Goal: Information Seeking & Learning: Learn about a topic

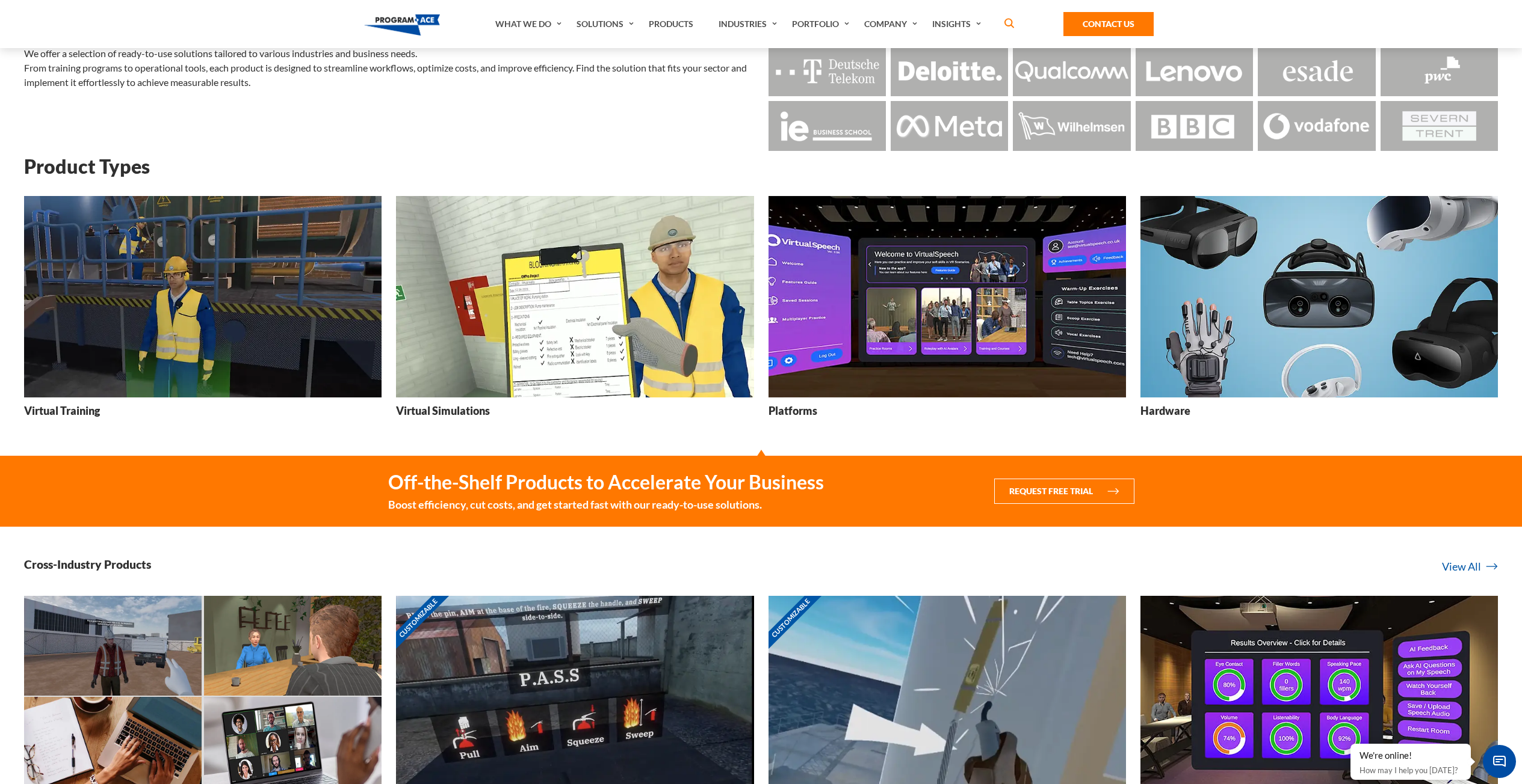
scroll to position [86, 0]
click at [1002, 348] on img at bounding box center [947, 297] width 358 height 201
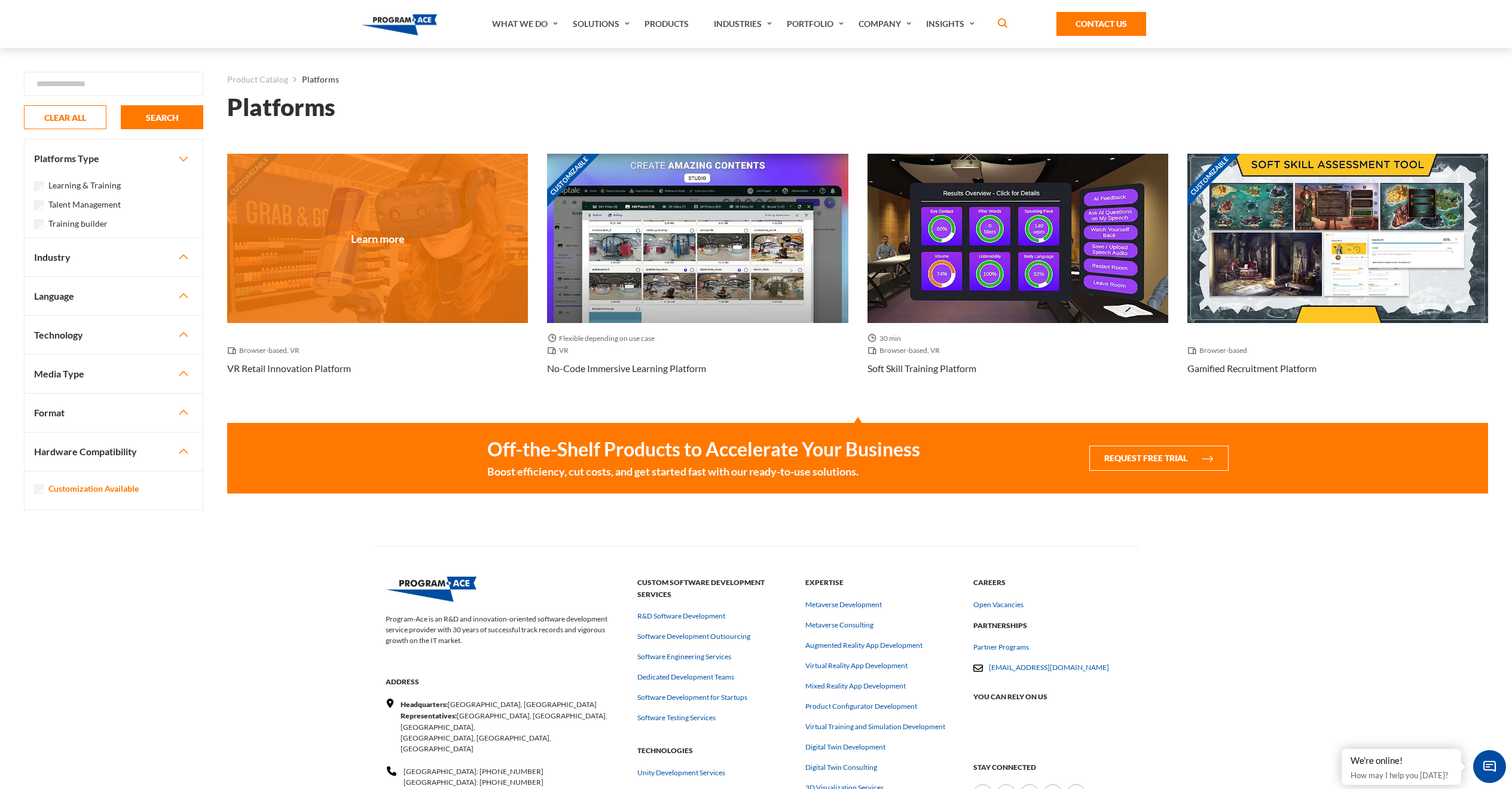
click at [441, 282] on div "Customizable" at bounding box center [377, 238] width 301 height 170
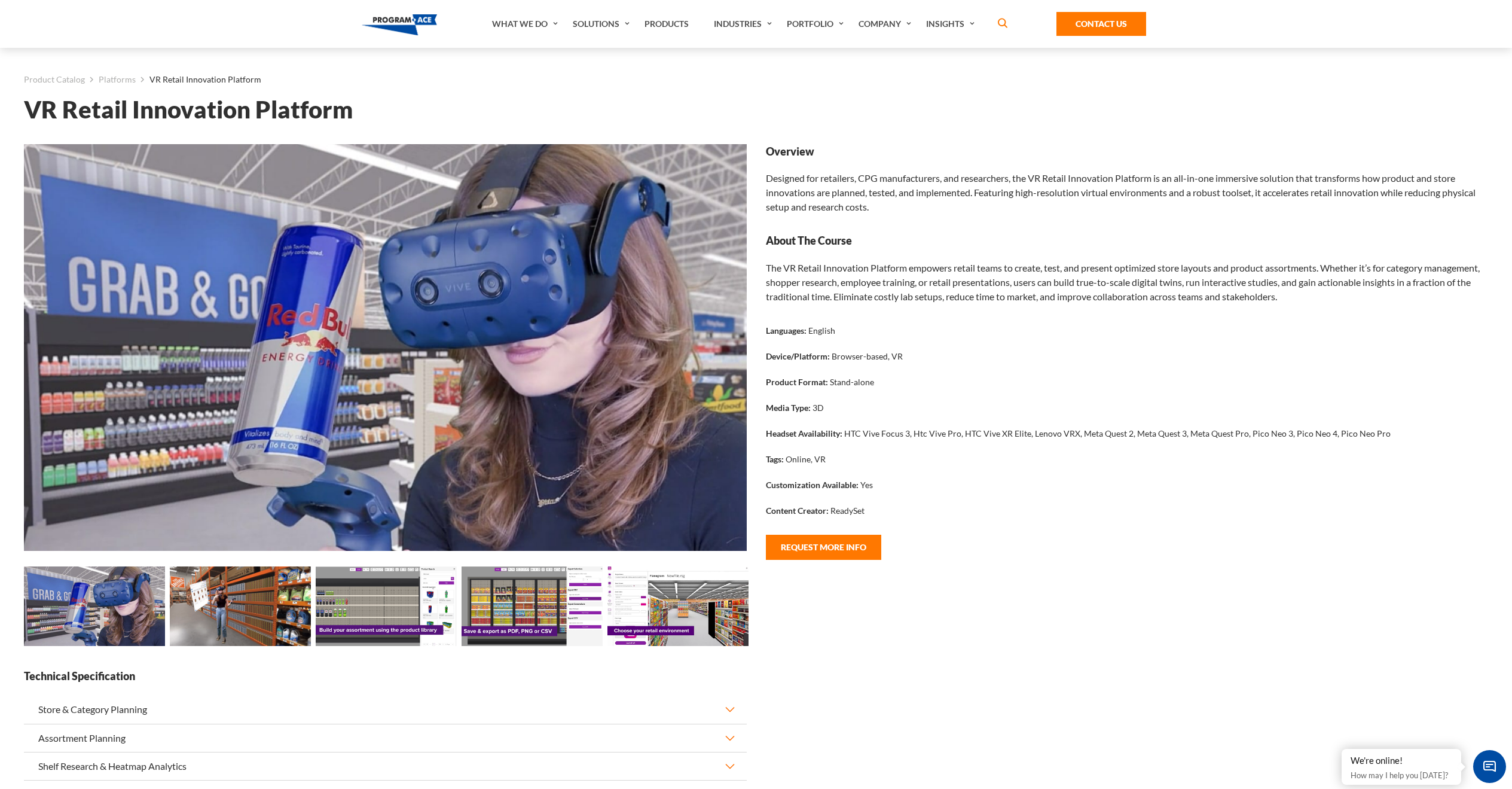
click at [355, 600] on img at bounding box center [386, 605] width 141 height 79
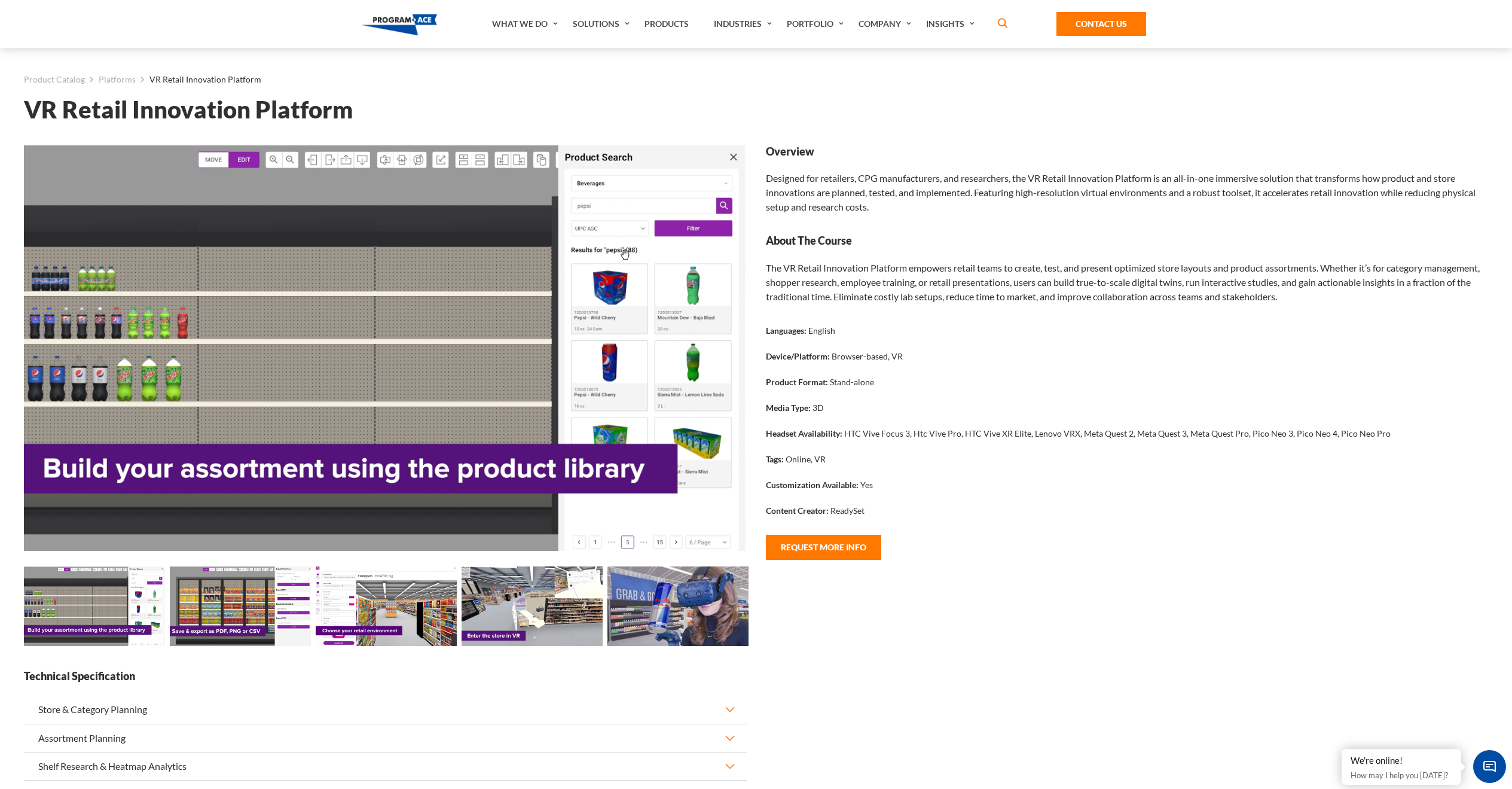
click at [386, 590] on img at bounding box center [386, 605] width 141 height 79
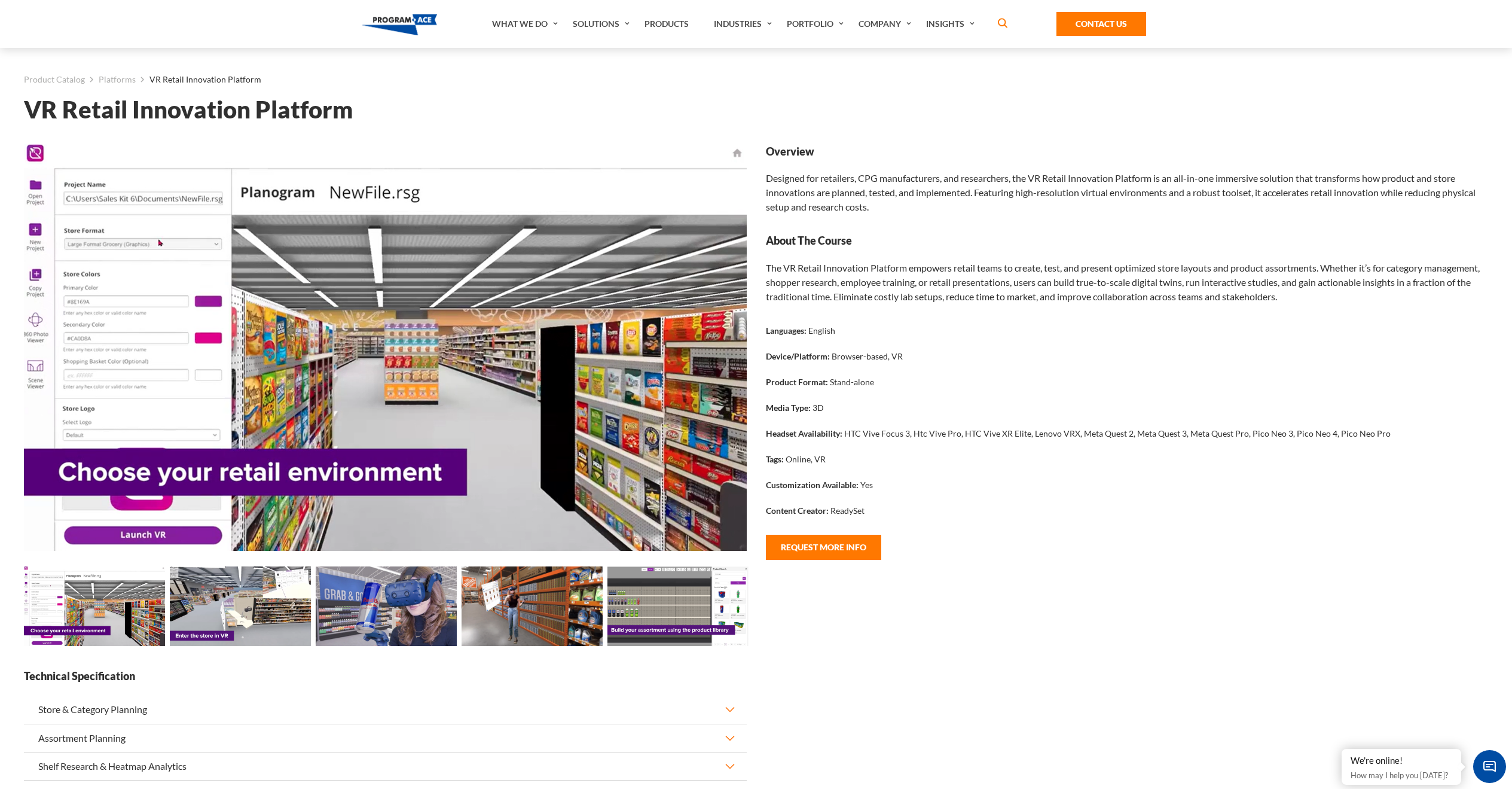
click at [286, 575] on img at bounding box center [240, 605] width 141 height 79
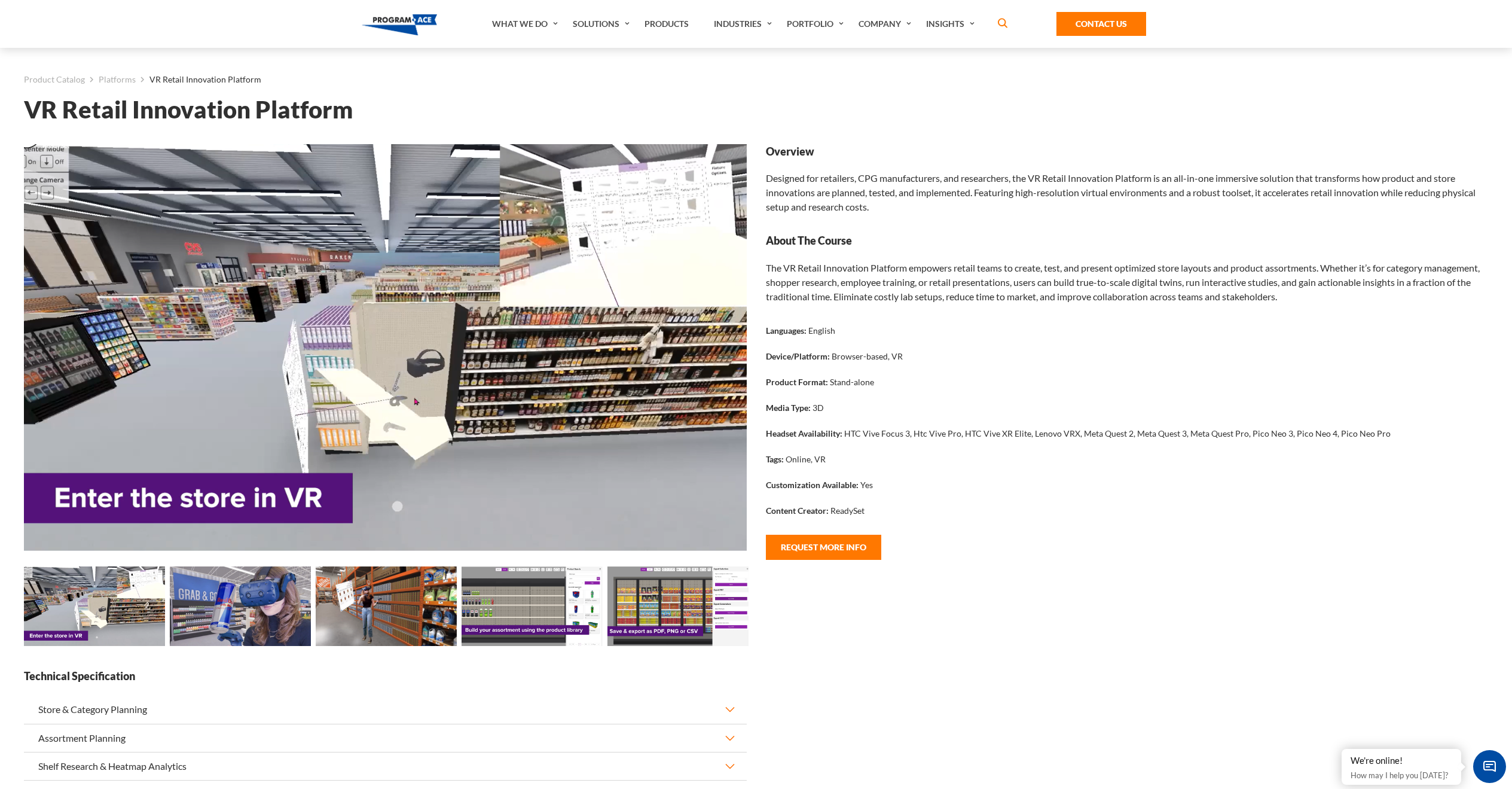
click at [479, 590] on img at bounding box center [533, 605] width 141 height 79
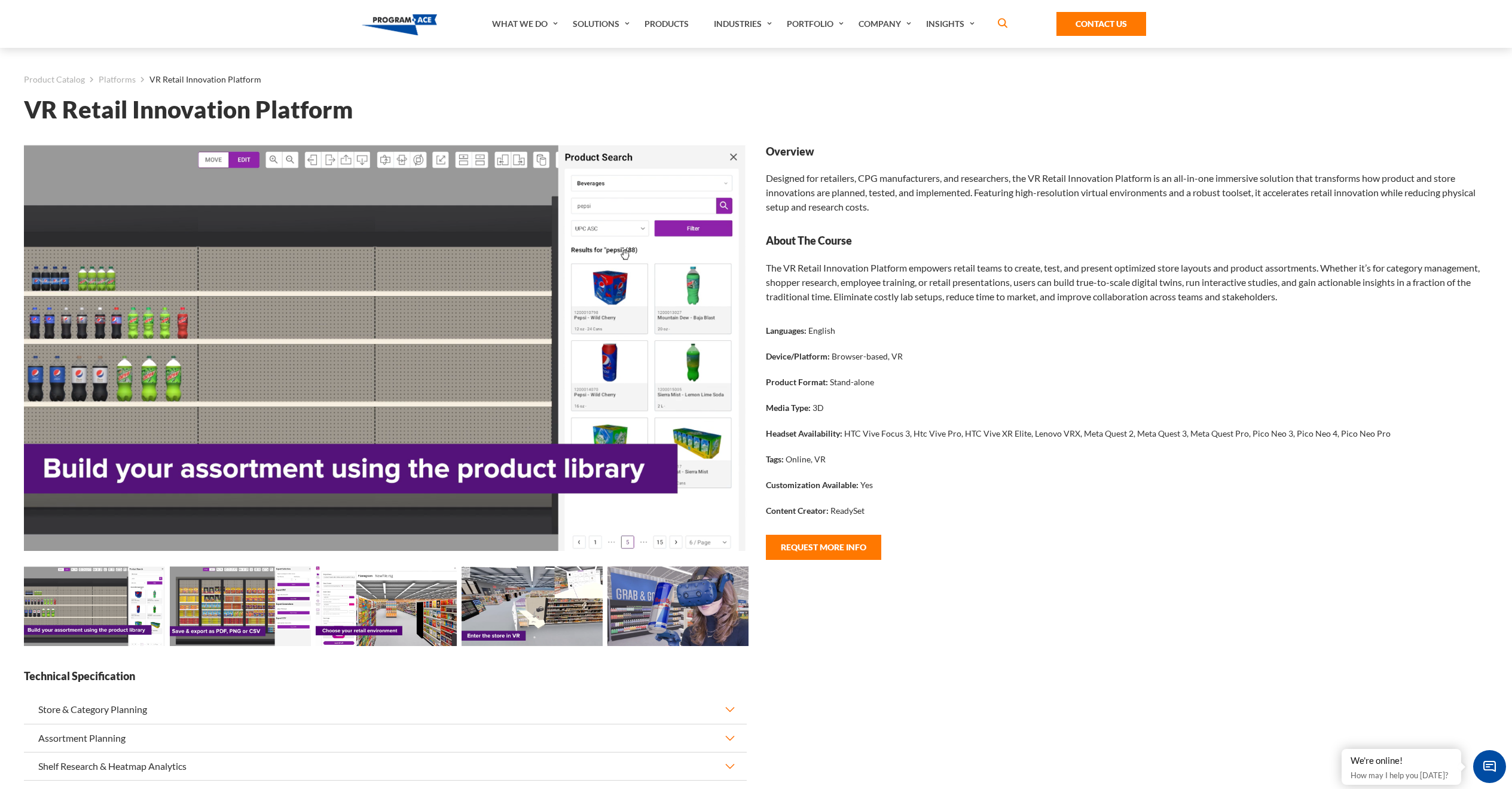
click at [666, 594] on img at bounding box center [678, 605] width 141 height 79
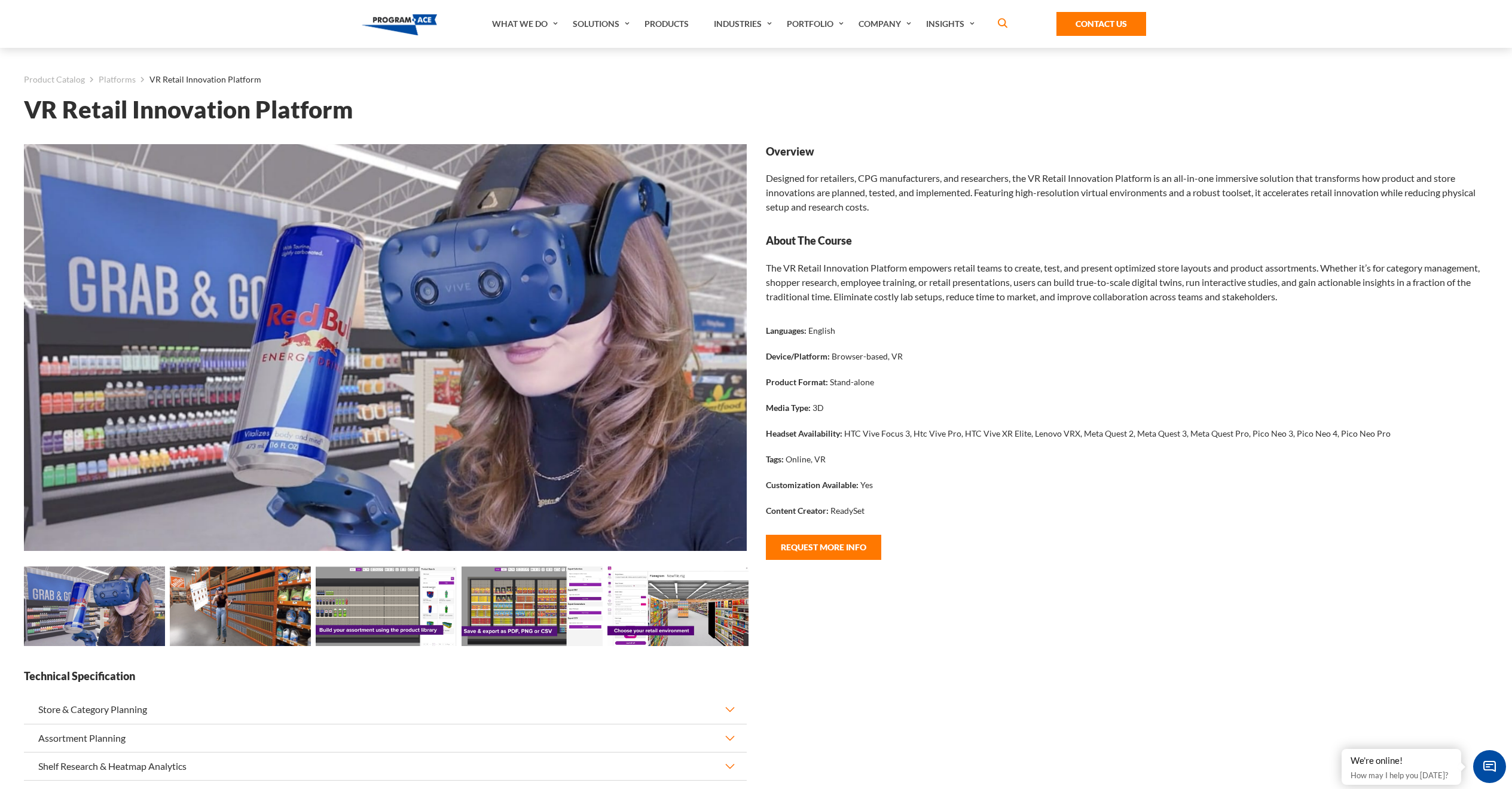
click at [266, 595] on img at bounding box center [240, 605] width 141 height 79
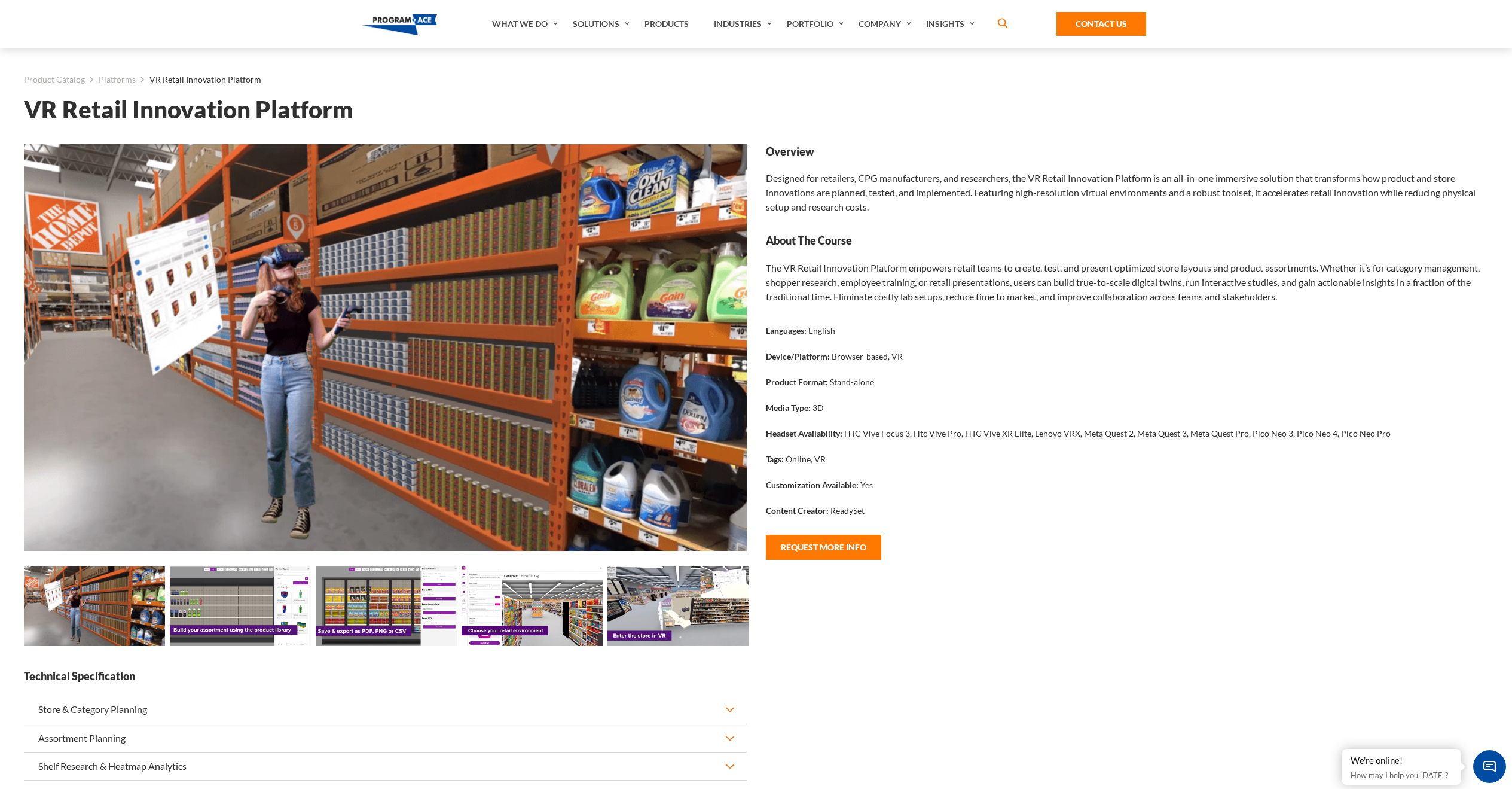
click at [404, 595] on img at bounding box center [386, 605] width 141 height 79
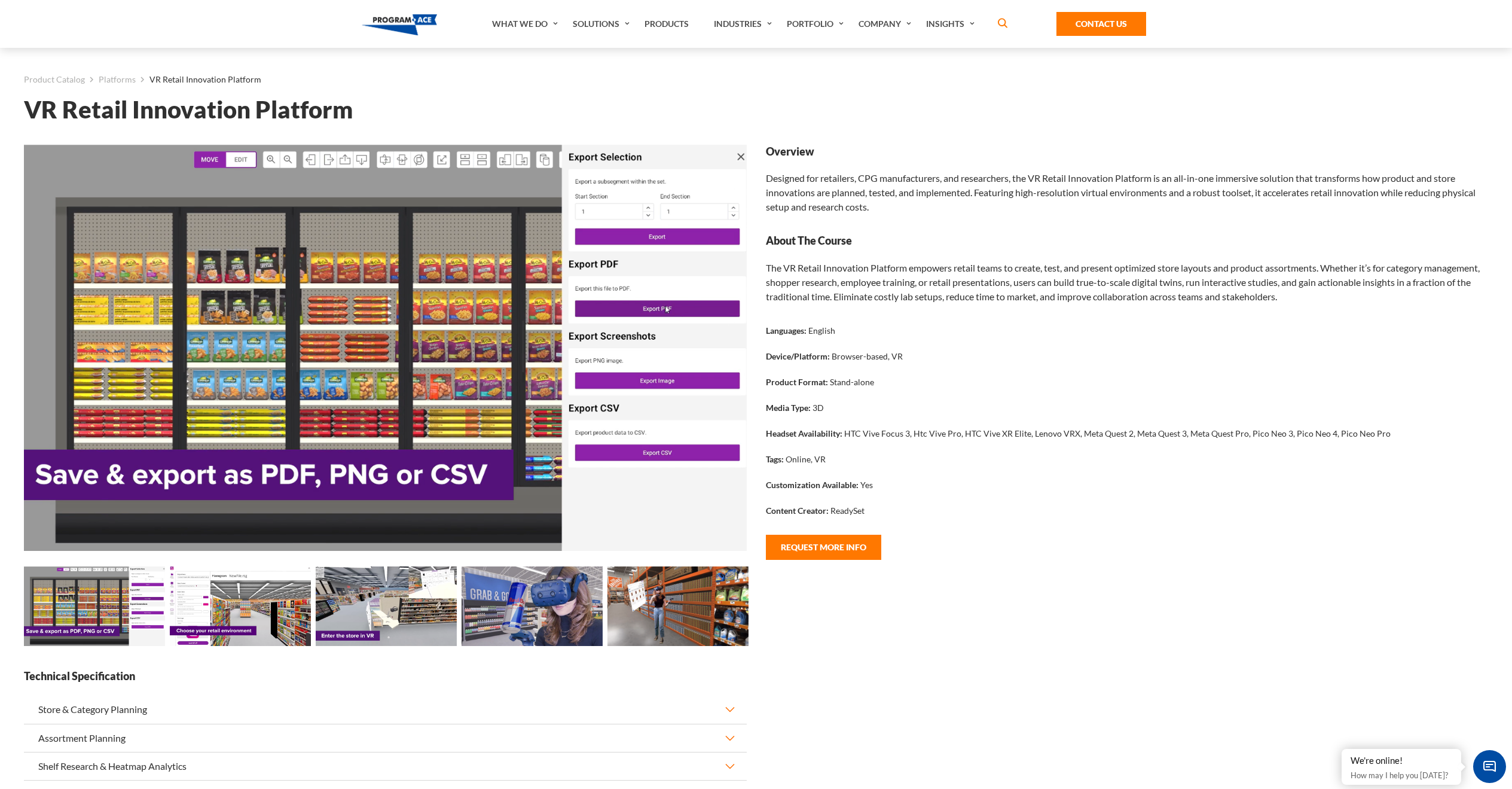
click at [395, 600] on img at bounding box center [386, 605] width 141 height 79
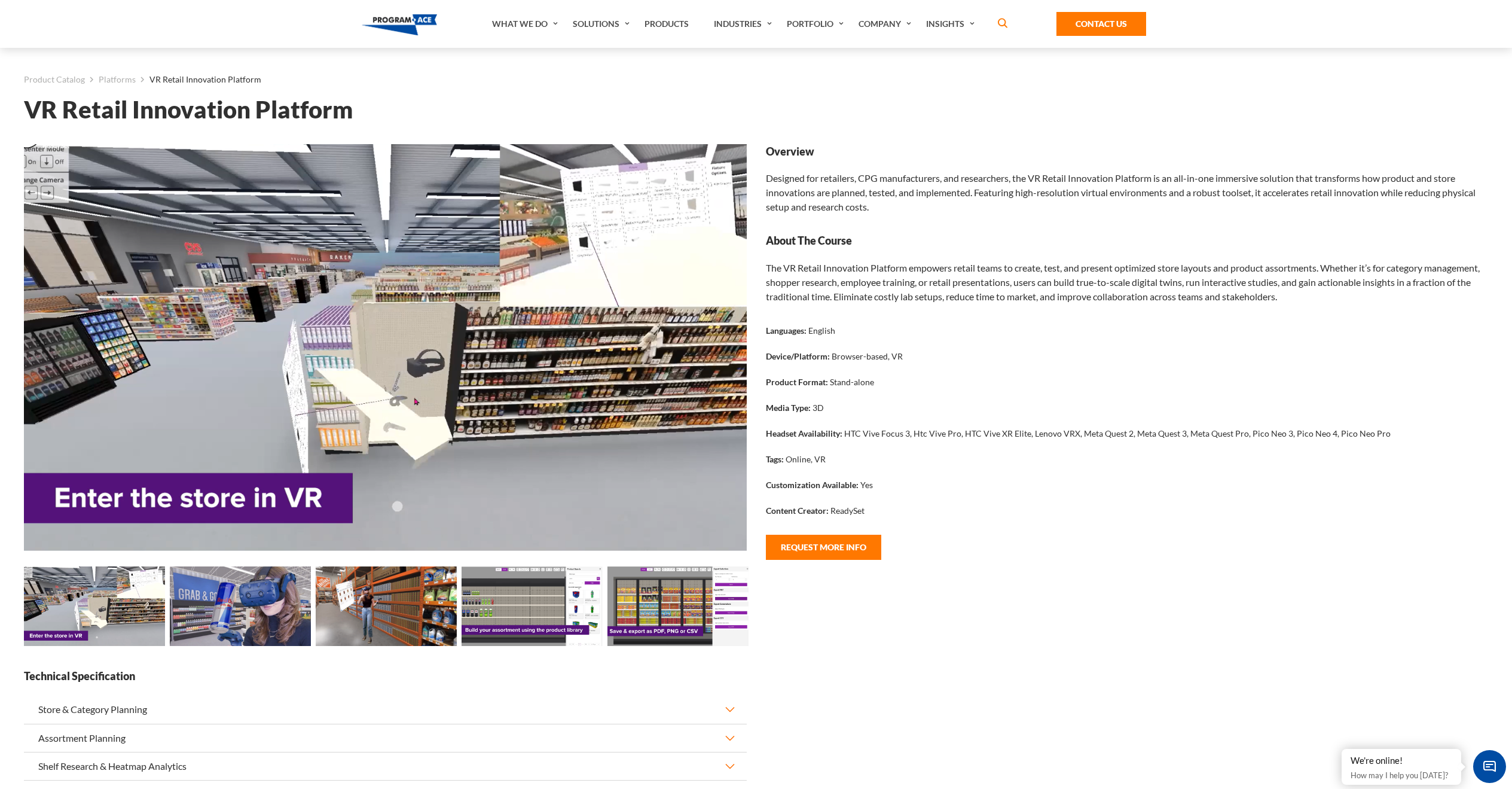
click at [489, 604] on img at bounding box center [533, 605] width 141 height 79
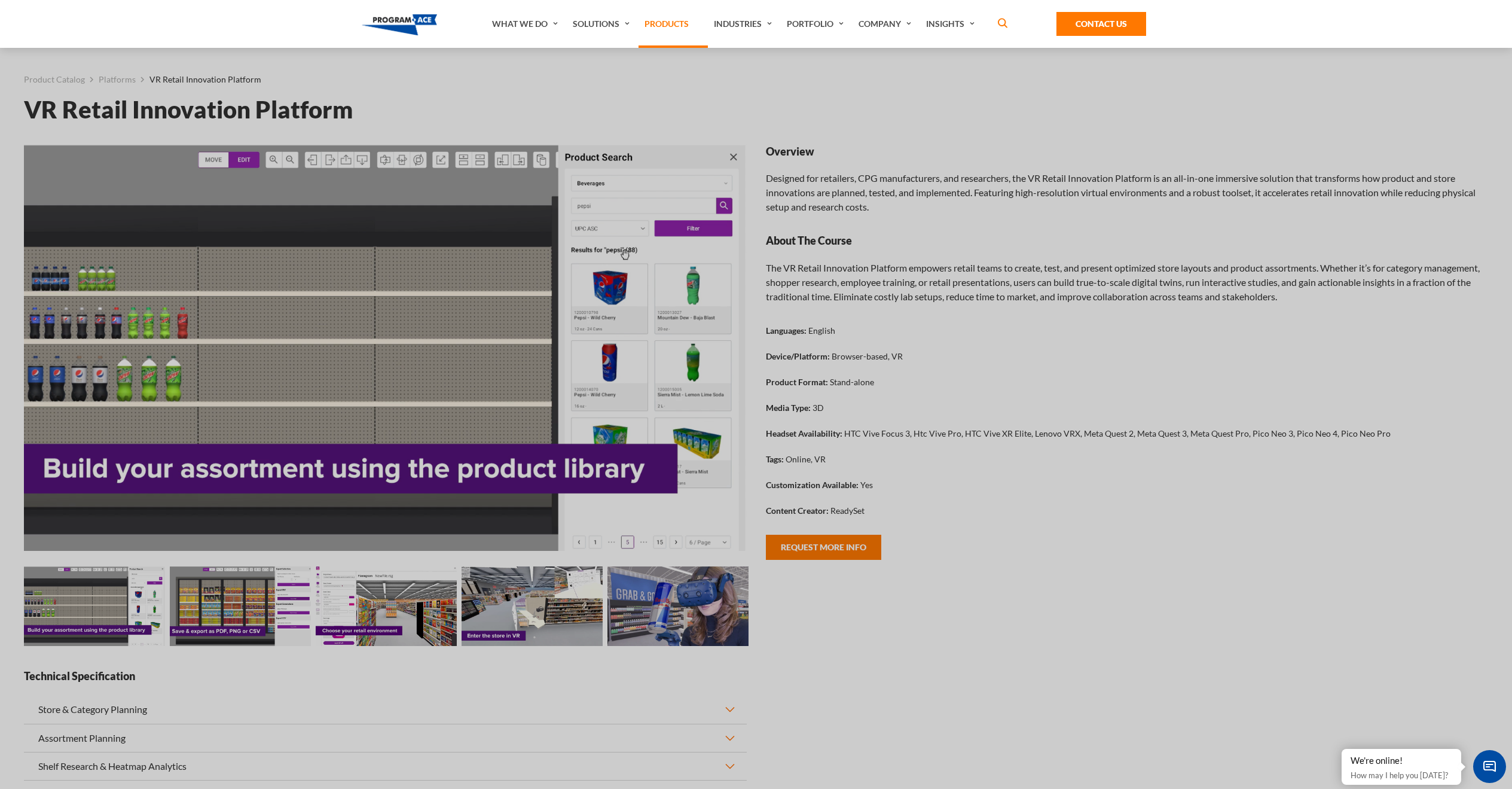
click at [671, 23] on link "Products" at bounding box center [673, 24] width 70 height 48
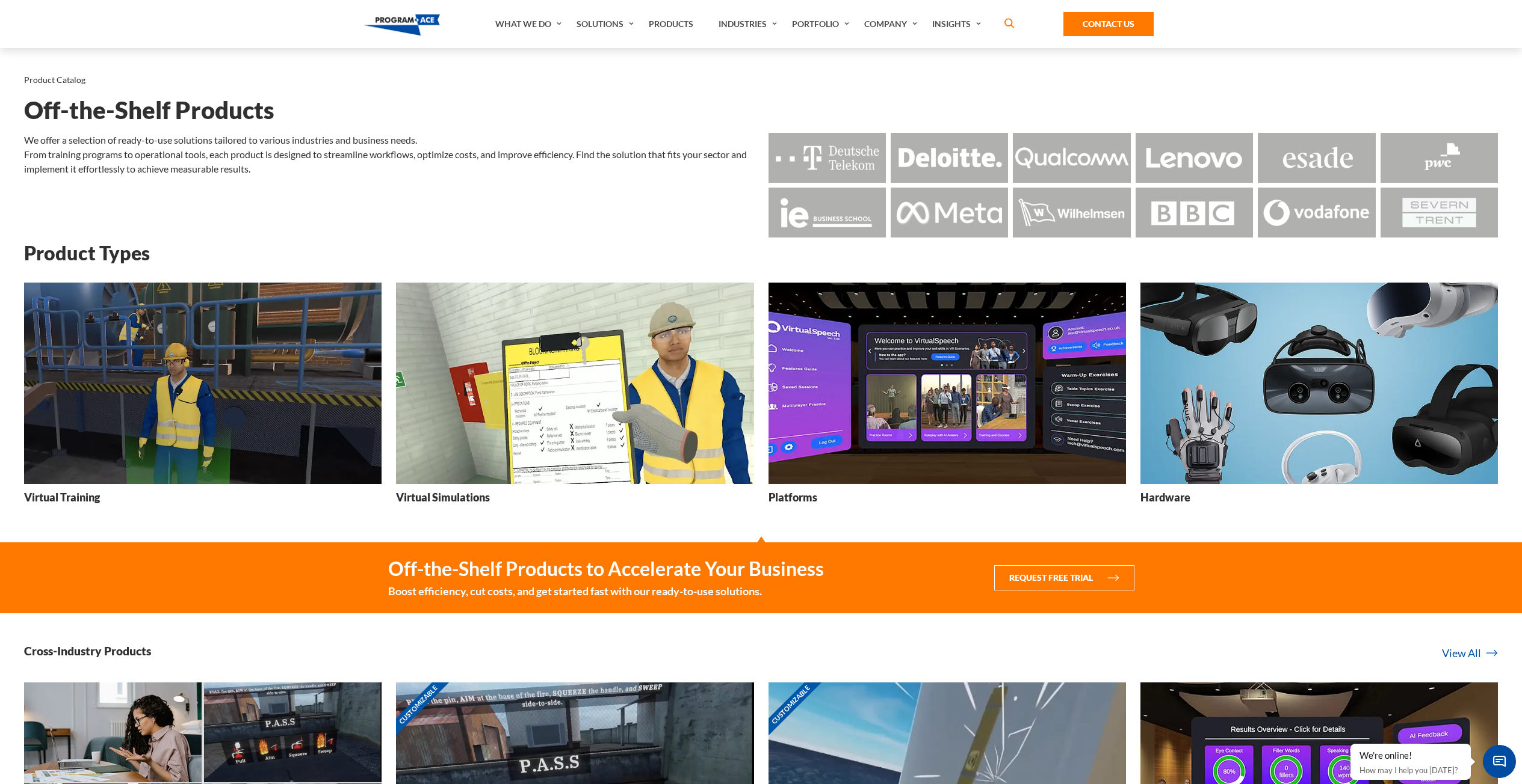
click at [986, 411] on img at bounding box center [947, 383] width 358 height 201
